Goal: Transaction & Acquisition: Book appointment/travel/reservation

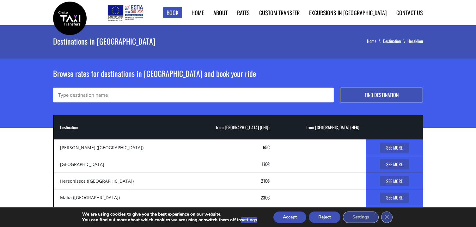
scroll to position [34, 0]
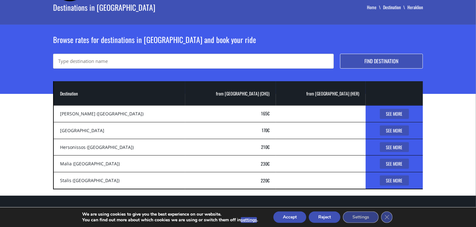
click at [380, 115] on link "See More" at bounding box center [394, 114] width 29 height 10
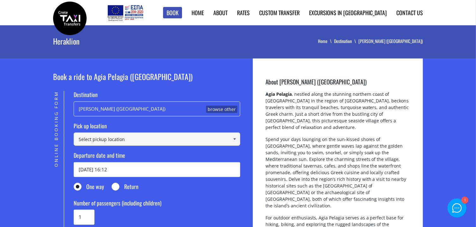
click at [220, 108] on link "browse other" at bounding box center [221, 110] width 31 height 8
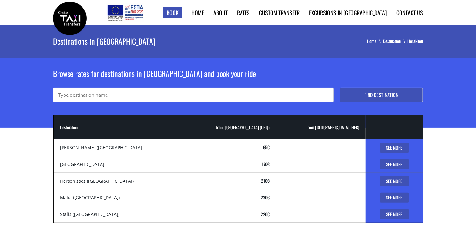
click at [389, 164] on link "See More" at bounding box center [394, 164] width 29 height 10
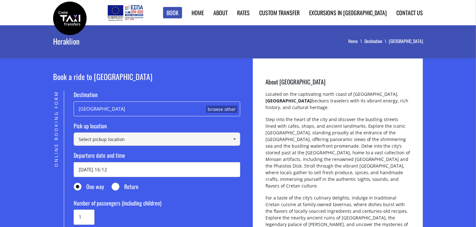
click at [238, 140] on link at bounding box center [234, 138] width 10 height 13
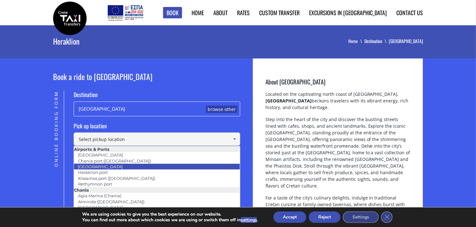
click at [194, 165] on li "Heraklion airport" at bounding box center [157, 167] width 166 height 6
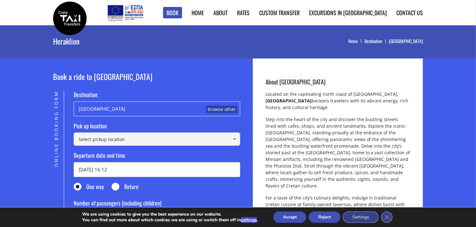
type input "[GEOGRAPHIC_DATA]"
click at [136, 163] on input "01/10/2025 16:12" at bounding box center [157, 169] width 167 height 15
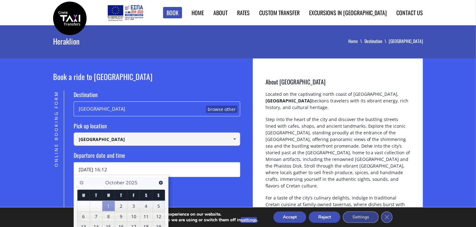
click at [266, 140] on p "Step into the heart of the city and discover the bustling streets lined with ca…" at bounding box center [338, 155] width 145 height 78
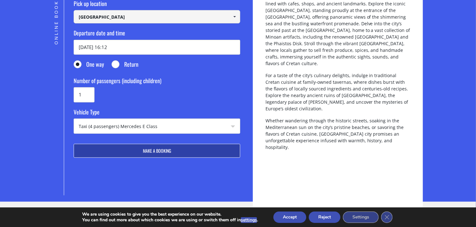
scroll to position [135, 0]
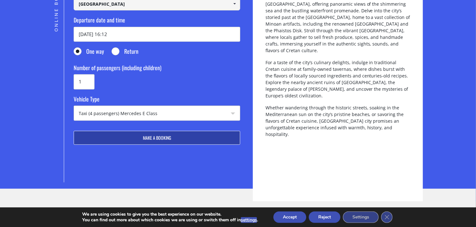
click at [74, 106] on select "Taxi (4 passengers) Mercedes E Class Mini Van (7 passengers) Mercedes Vito Mini…" at bounding box center [157, 113] width 166 height 15
click at [184, 116] on select "Taxi (4 passengers) Mercedes E Class Mini Van (7 passengers) Mercedes Vito Mini…" at bounding box center [157, 113] width 166 height 15
click at [74, 106] on select "Taxi (4 passengers) Mercedes E Class Mini Van (7 passengers) Mercedes Vito Mini…" at bounding box center [157, 113] width 166 height 15
click at [175, 114] on select "Taxi (4 passengers) Mercedes E Class Mini Van (7 passengers) Mercedes Vito Mini…" at bounding box center [157, 113] width 166 height 15
click at [169, 140] on button "Make a booking" at bounding box center [157, 138] width 167 height 14
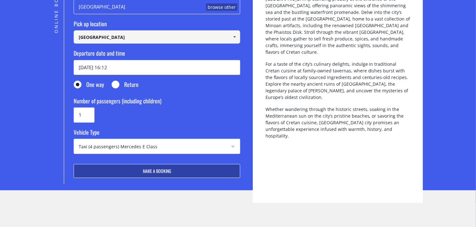
scroll to position [135, 0]
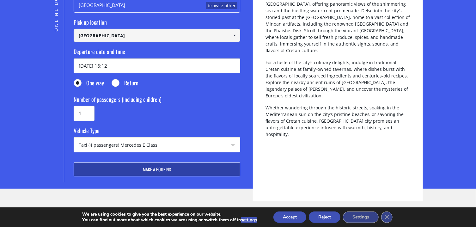
click at [297, 221] on button "Accept" at bounding box center [290, 217] width 33 height 11
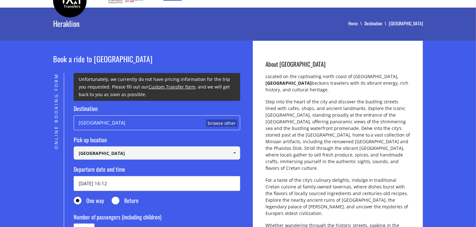
scroll to position [0, 0]
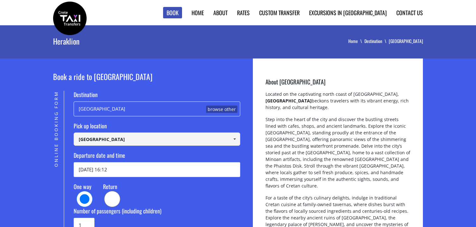
scroll to position [135, 0]
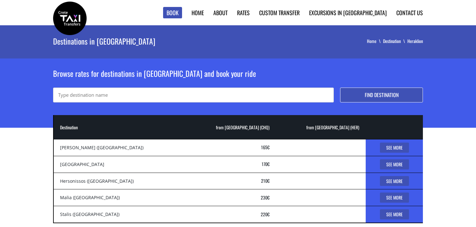
scroll to position [34, 0]
